Goal: Task Accomplishment & Management: Use online tool/utility

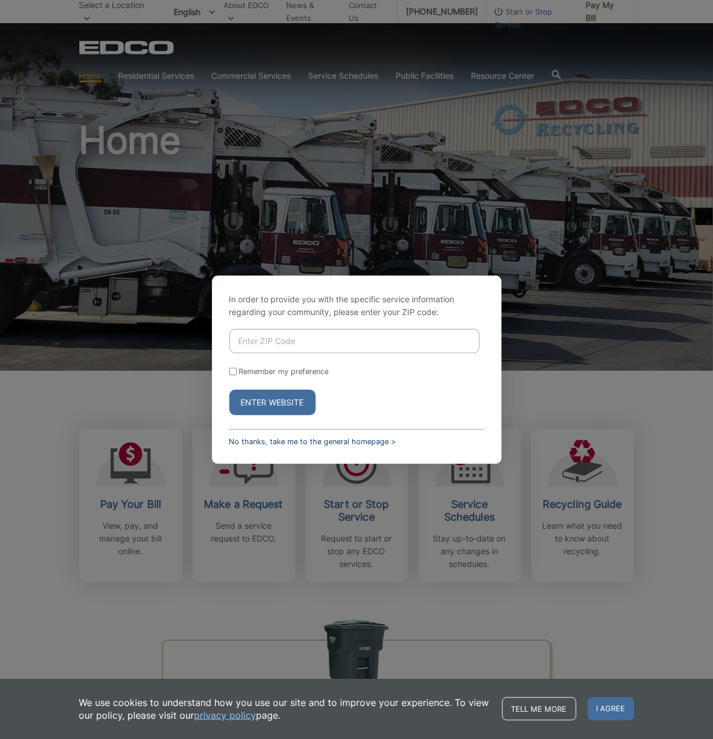
click at [342, 443] on link "No thanks, take me to the general homepage >" at bounding box center [312, 441] width 167 height 9
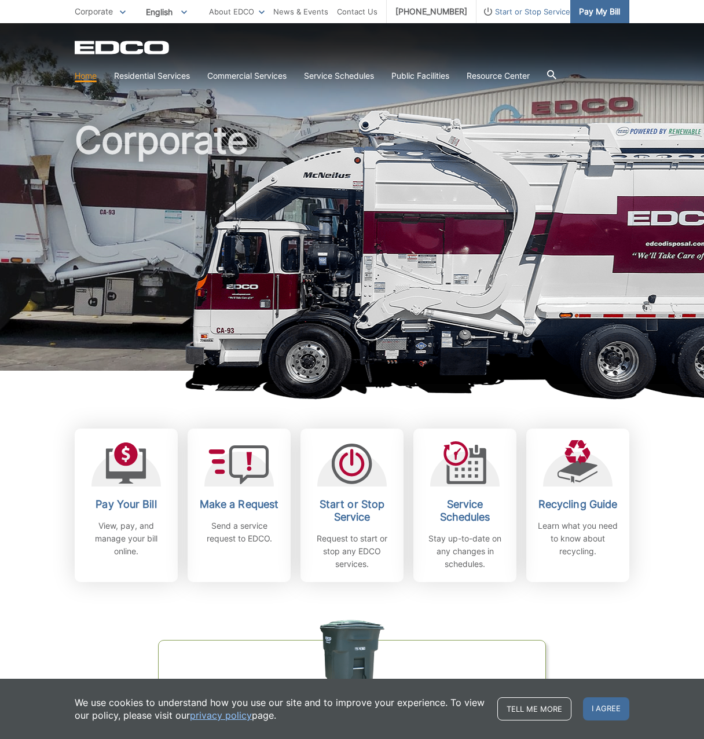
click at [610, 17] on span "Pay My Bill" at bounding box center [599, 11] width 41 height 13
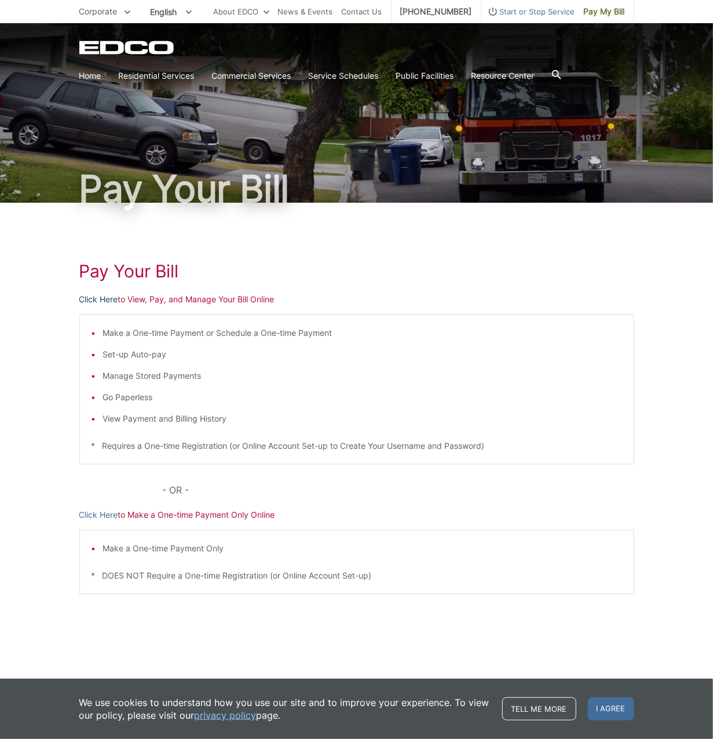
click at [100, 297] on link "Click Here" at bounding box center [98, 299] width 39 height 13
